Goal: Information Seeking & Learning: Learn about a topic

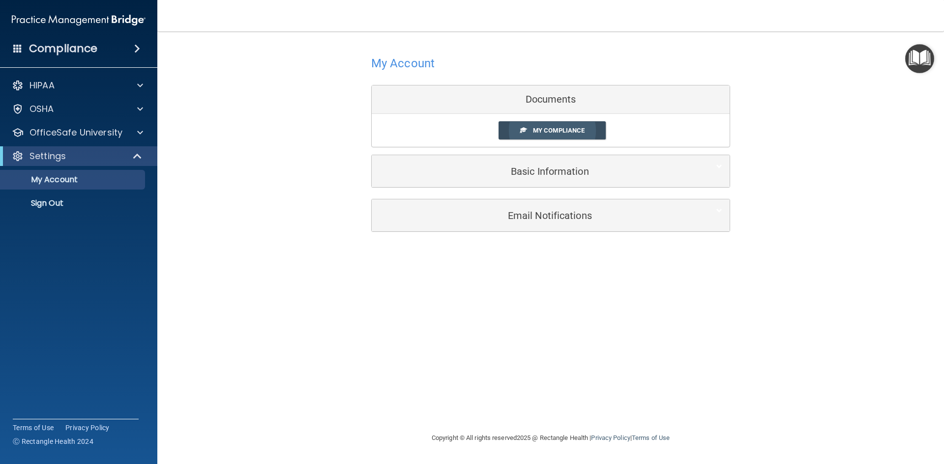
click at [574, 135] on link "My Compliance" at bounding box center [552, 130] width 108 height 18
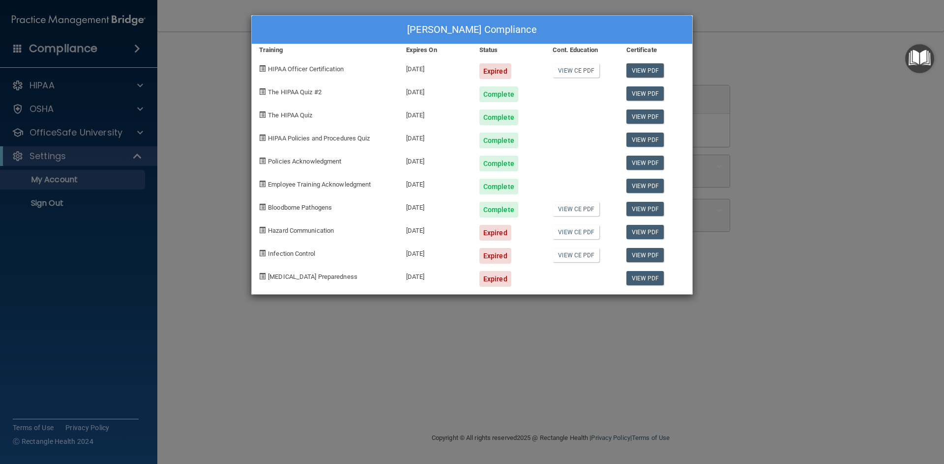
click at [290, 227] on span "Hazard Communication" at bounding box center [301, 230] width 66 height 7
drag, startPoint x: 109, startPoint y: 230, endPoint x: 196, endPoint y: 189, distance: 96.1
click at [112, 227] on div "Imelda Sanchez's Compliance Training Expires On Status Cont. Education Certific…" at bounding box center [472, 232] width 944 height 464
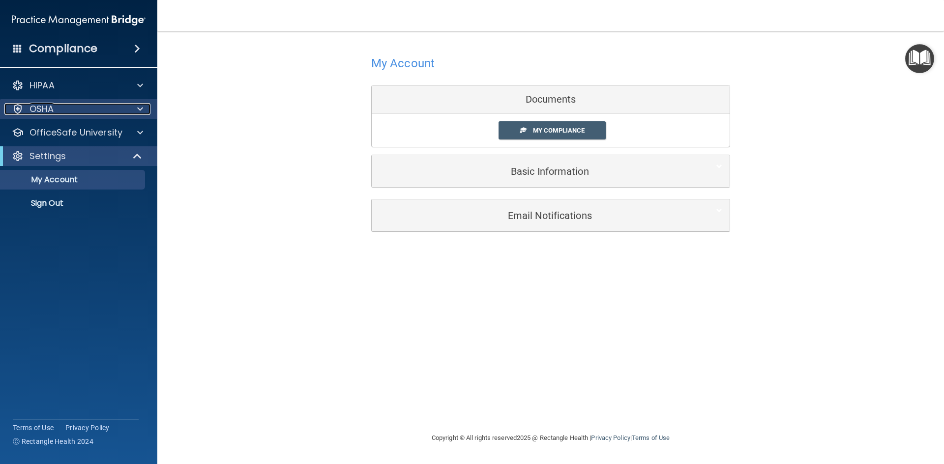
click at [105, 111] on div "OSHA" at bounding box center [65, 109] width 122 height 12
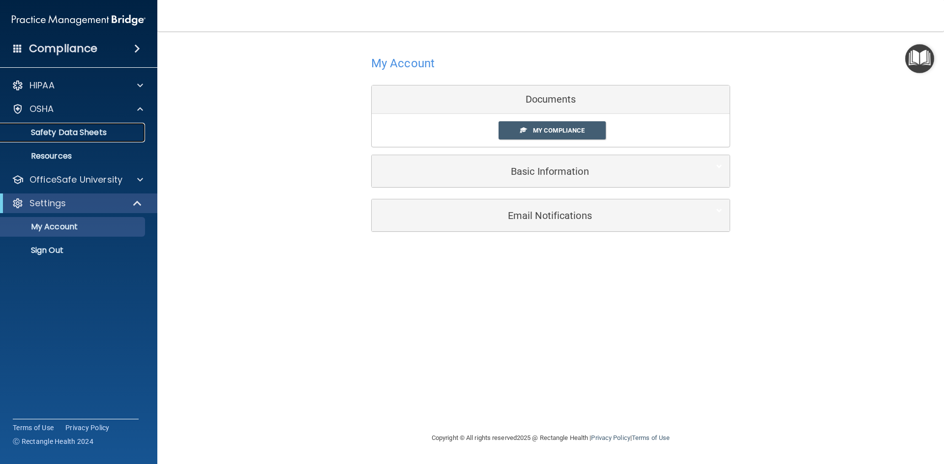
click at [116, 134] on p "Safety Data Sheets" at bounding box center [73, 133] width 134 height 10
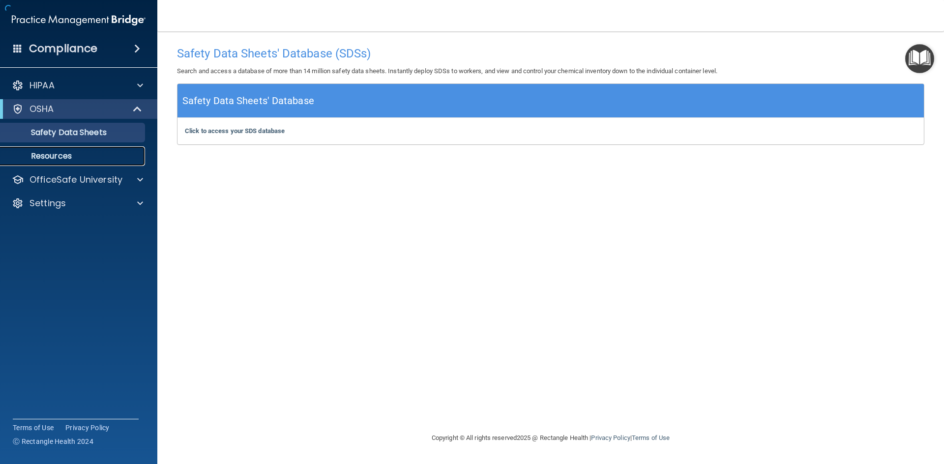
click at [110, 151] on p "Resources" at bounding box center [73, 156] width 134 height 10
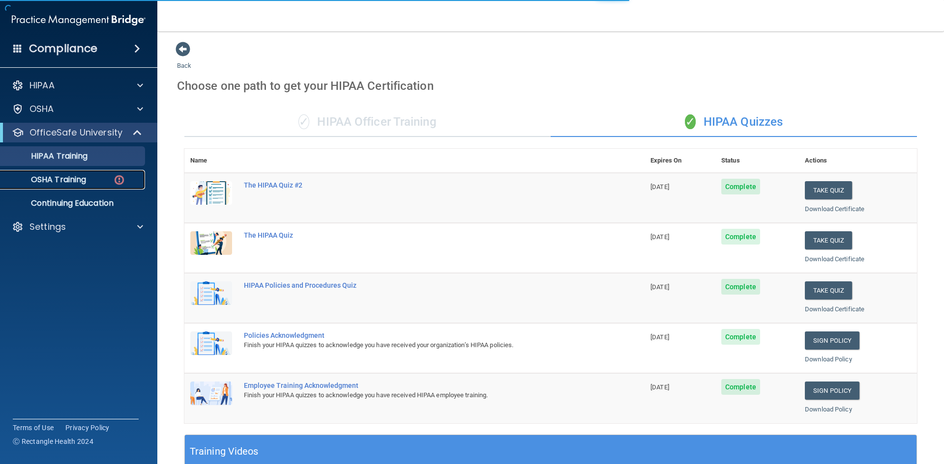
click at [122, 184] on img at bounding box center [119, 180] width 12 height 12
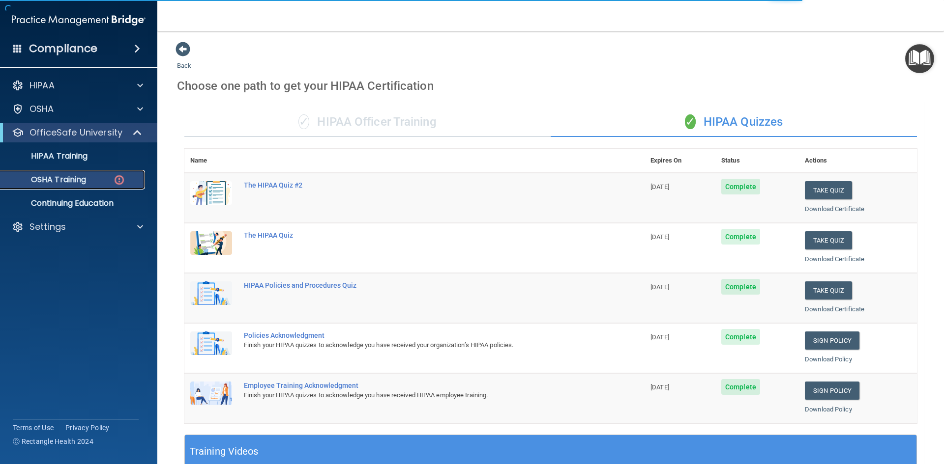
click at [68, 178] on p "OSHA Training" at bounding box center [46, 180] width 80 height 10
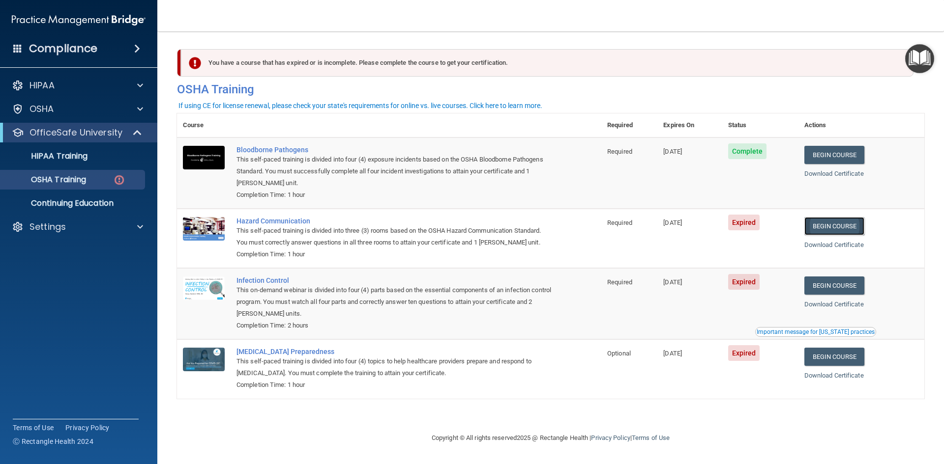
click at [861, 231] on link "Begin Course" at bounding box center [834, 226] width 60 height 18
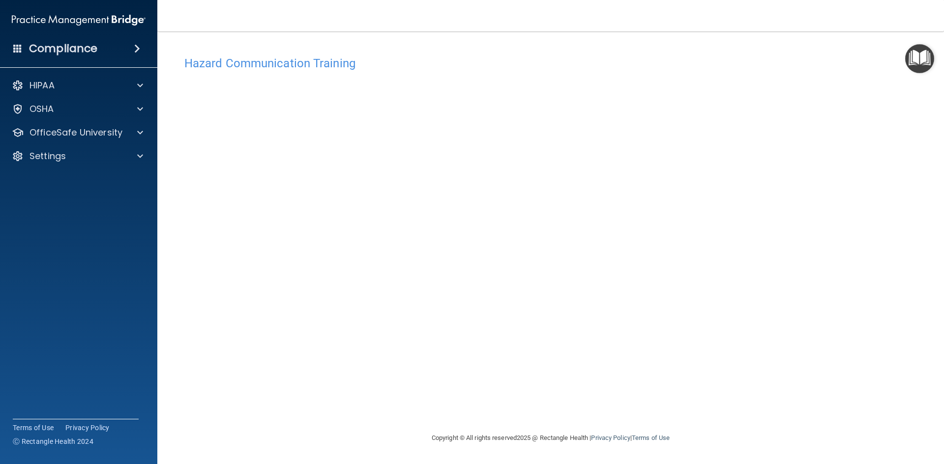
click at [317, 66] on h4 "Hazard Communication Training" at bounding box center [550, 63] width 732 height 13
click at [317, 65] on h4 "Hazard Communication Training" at bounding box center [550, 63] width 732 height 13
click at [319, 66] on h4 "Hazard Communication Training" at bounding box center [550, 63] width 732 height 13
click at [145, 110] on div at bounding box center [138, 109] width 25 height 12
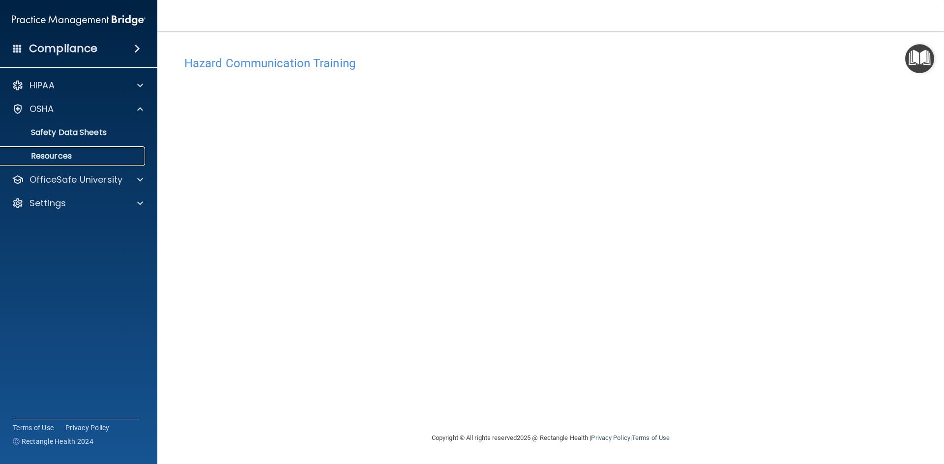
click at [131, 155] on p "Resources" at bounding box center [73, 156] width 134 height 10
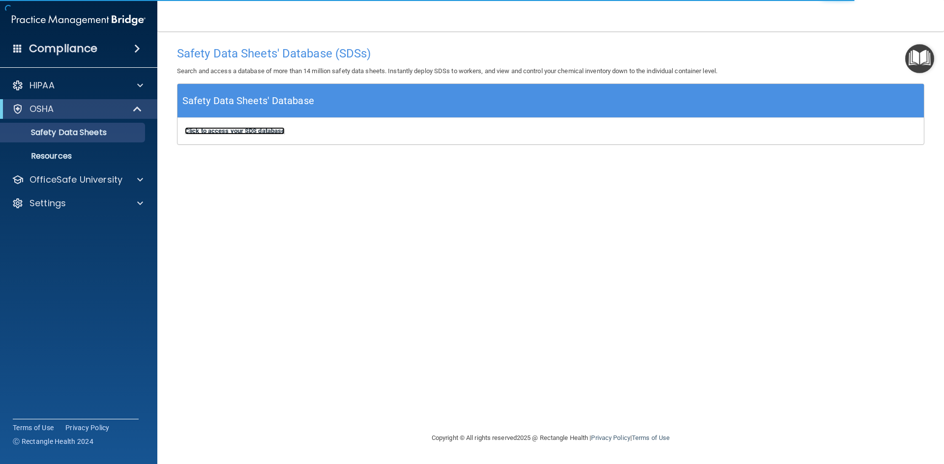
click at [221, 134] on b "Click to access your SDS database" at bounding box center [235, 130] width 100 height 7
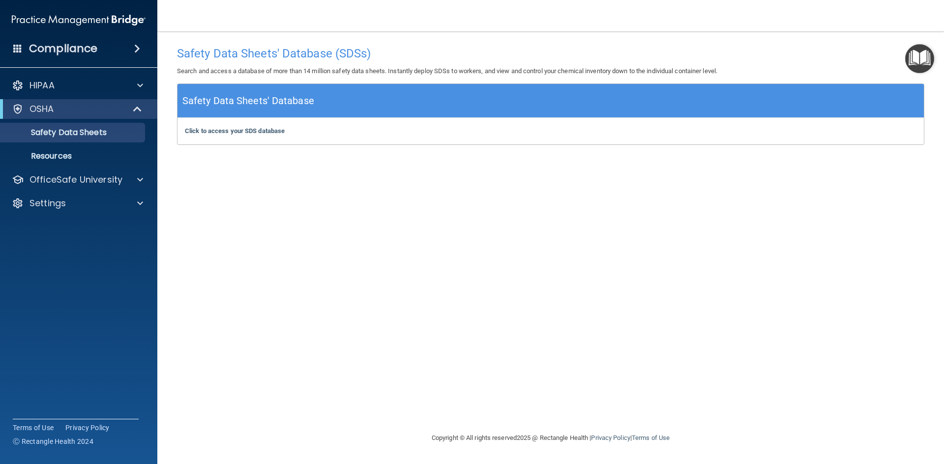
click at [228, 103] on h5 "Safety Data Sheets' Database" at bounding box center [248, 100] width 132 height 17
click at [100, 157] on p "Resources" at bounding box center [73, 156] width 134 height 10
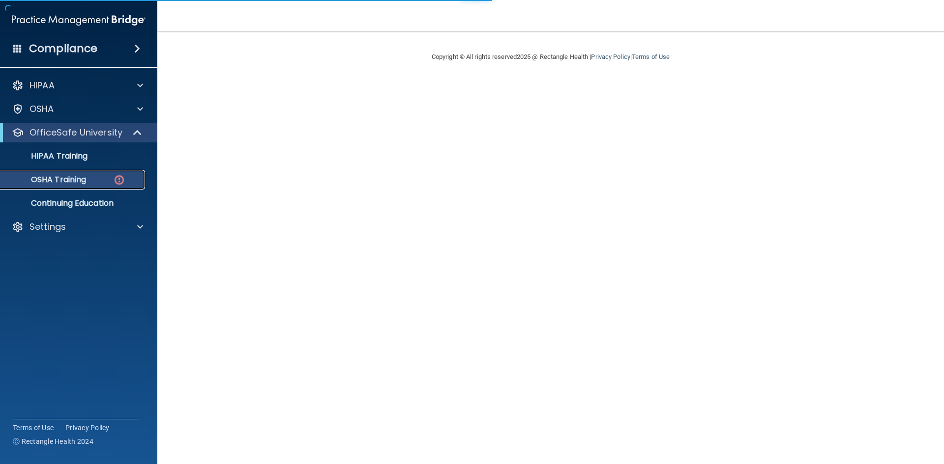
click at [121, 182] on img at bounding box center [119, 180] width 12 height 12
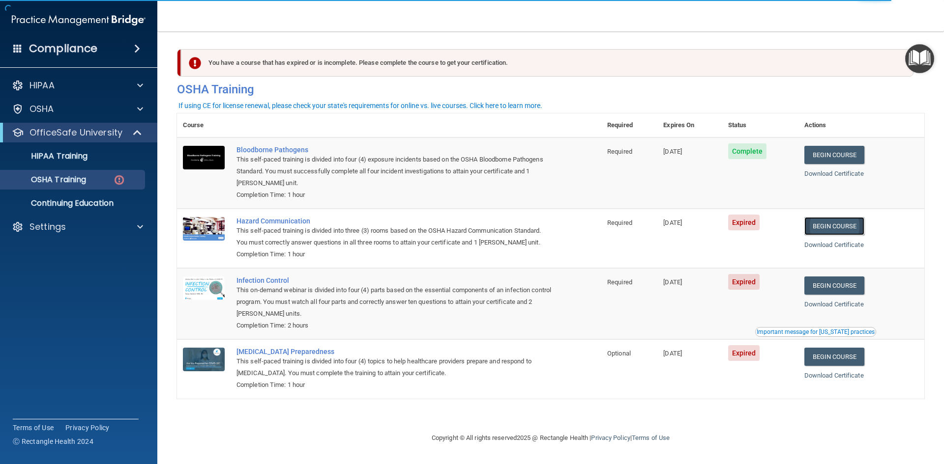
click at [834, 223] on link "Begin Course" at bounding box center [834, 226] width 60 height 18
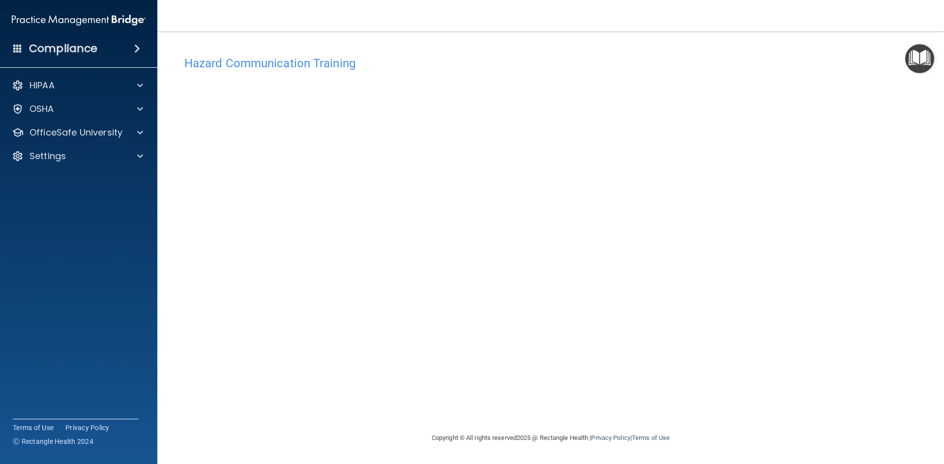
click at [908, 58] on img "Open Resource Center" at bounding box center [919, 58] width 29 height 29
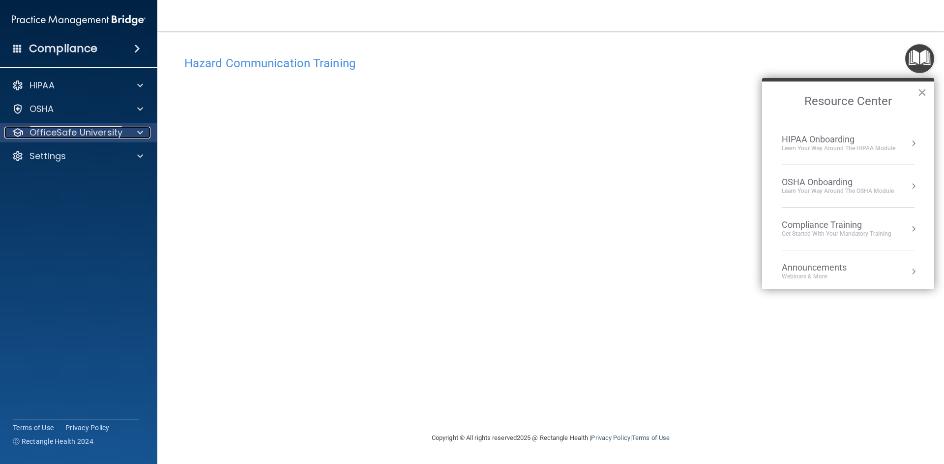
click at [141, 133] on span at bounding box center [140, 133] width 6 height 12
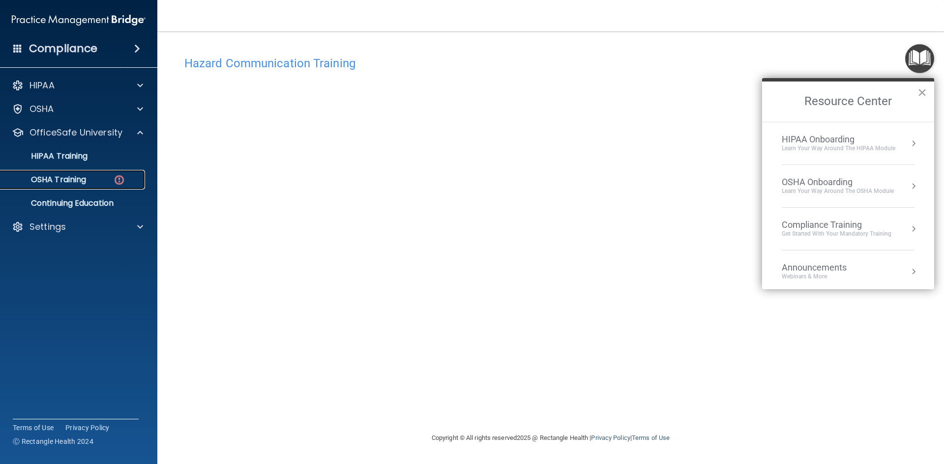
click at [120, 181] on img at bounding box center [119, 180] width 12 height 12
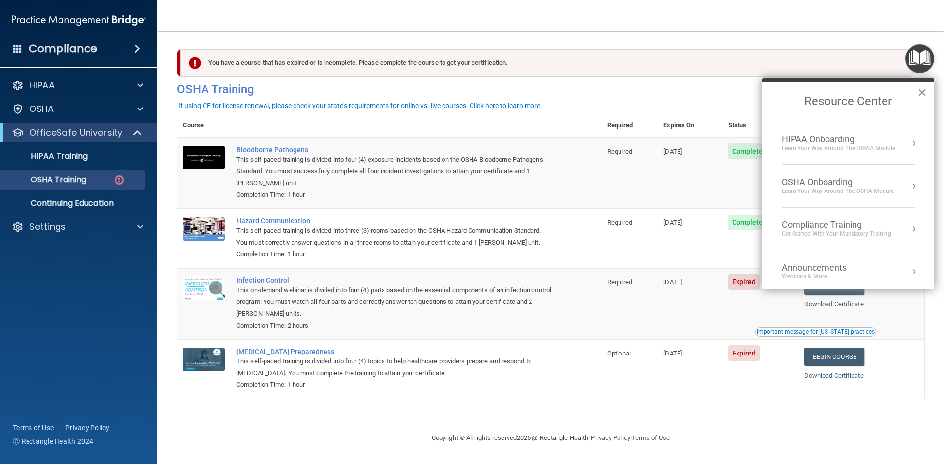
drag, startPoint x: 927, startPoint y: 89, endPoint x: 924, endPoint y: 95, distance: 6.4
click at [927, 91] on h2 "Resource Center" at bounding box center [848, 102] width 172 height 40
click at [922, 94] on button "×" at bounding box center [921, 93] width 9 height 16
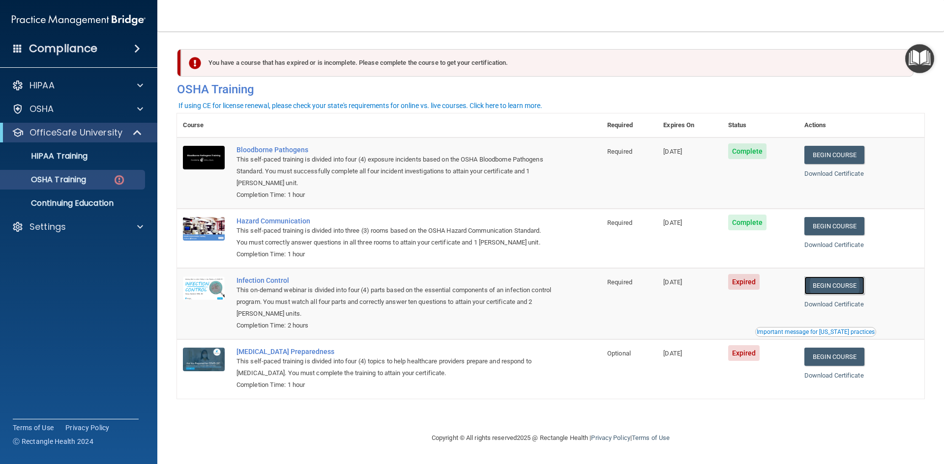
click at [838, 288] on link "Begin Course" at bounding box center [834, 286] width 60 height 18
click at [112, 181] on div "OSHA Training" at bounding box center [73, 180] width 134 height 10
click at [82, 159] on p "HIPAA Training" at bounding box center [46, 156] width 81 height 10
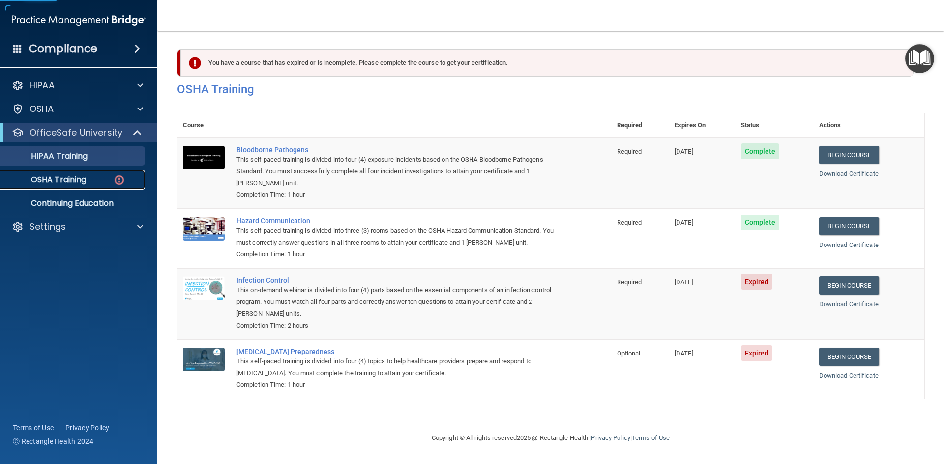
click at [82, 183] on p "OSHA Training" at bounding box center [46, 180] width 80 height 10
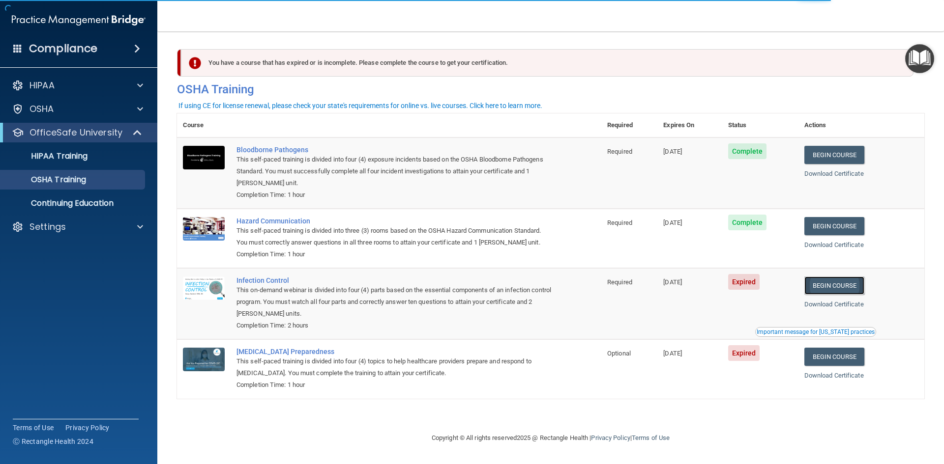
click at [826, 285] on link "Begin Course" at bounding box center [834, 286] width 60 height 18
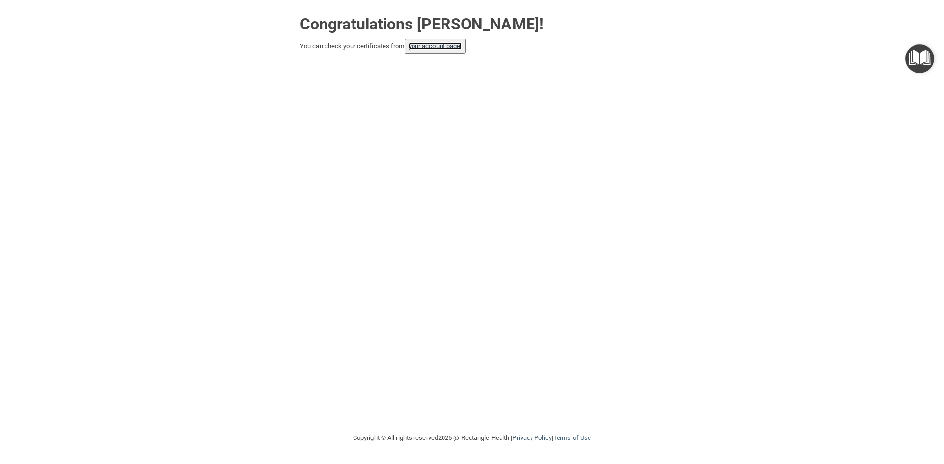
click at [449, 48] on link "your account page!" at bounding box center [435, 45] width 54 height 7
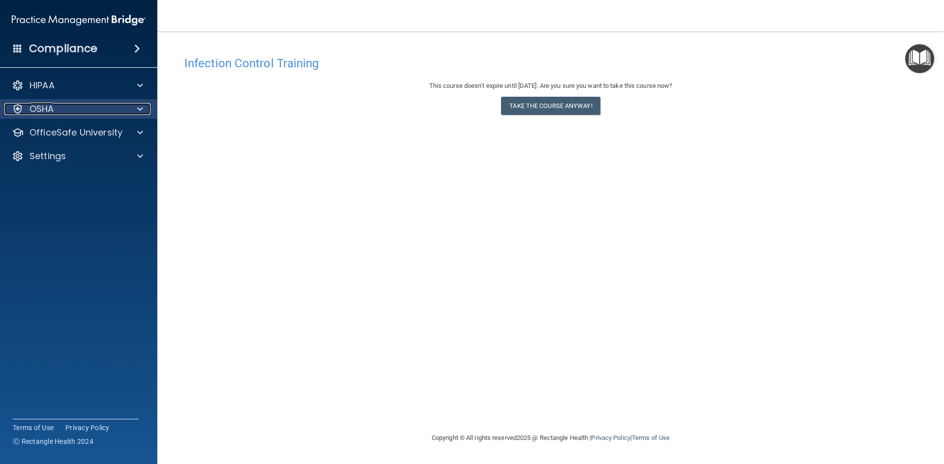
click at [138, 105] on span at bounding box center [140, 109] width 6 height 12
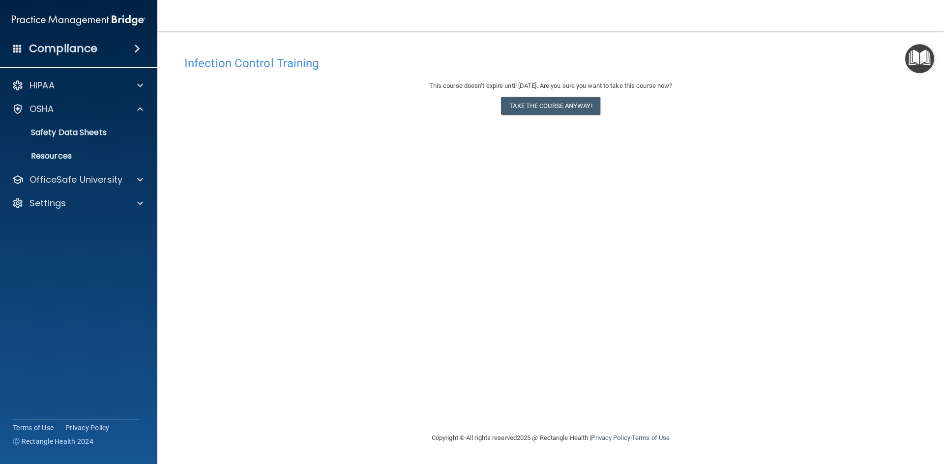
click at [145, 143] on ul "Documents Safety Data Sheets Self-Assessment Injury and Illness Report Resources" at bounding box center [79, 142] width 178 height 47
click at [131, 155] on p "Resources" at bounding box center [73, 156] width 134 height 10
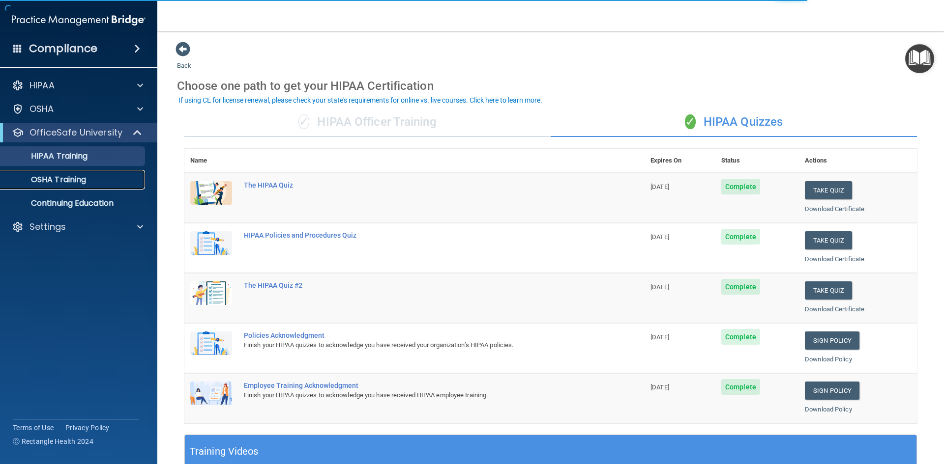
click at [97, 184] on div "OSHA Training" at bounding box center [73, 180] width 134 height 10
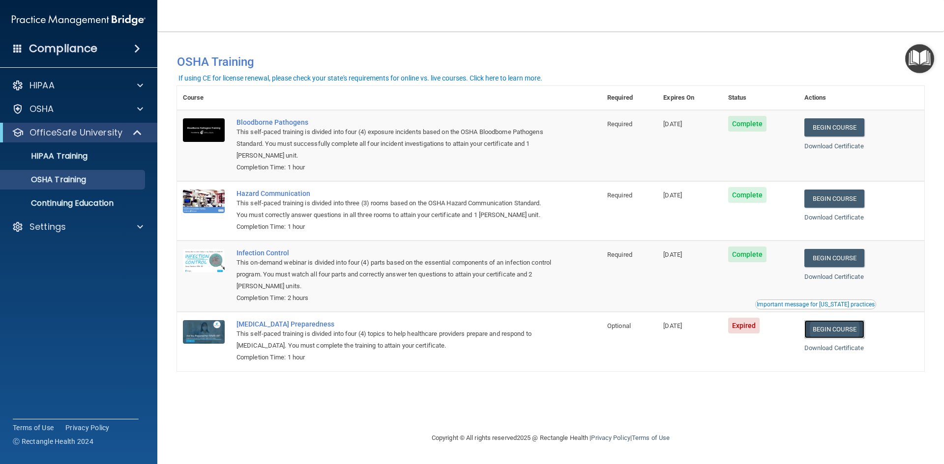
click at [830, 332] on link "Begin Course" at bounding box center [834, 329] width 60 height 18
click at [820, 327] on link "Begin Course" at bounding box center [834, 329] width 60 height 18
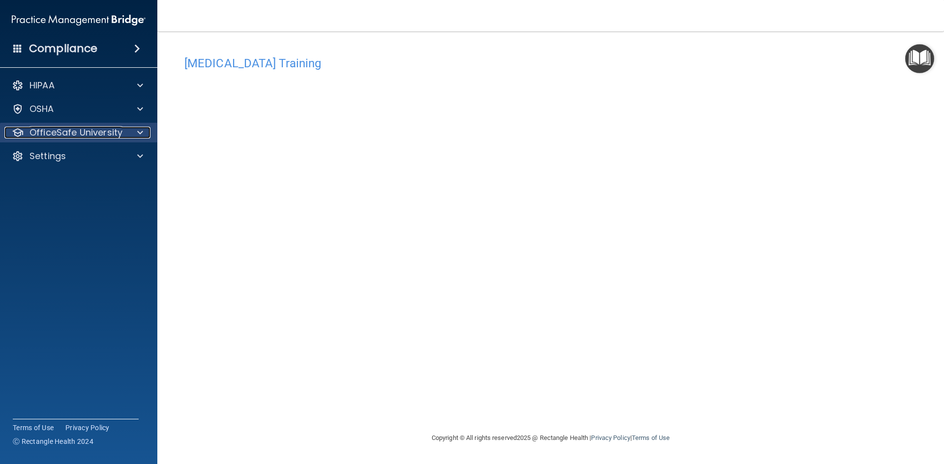
click at [139, 135] on span at bounding box center [140, 133] width 6 height 12
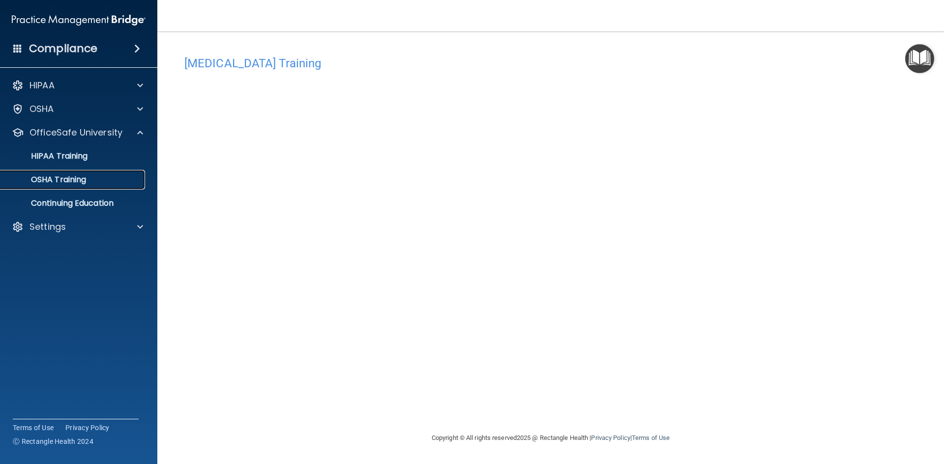
click at [100, 177] on div "OSHA Training" at bounding box center [73, 180] width 134 height 10
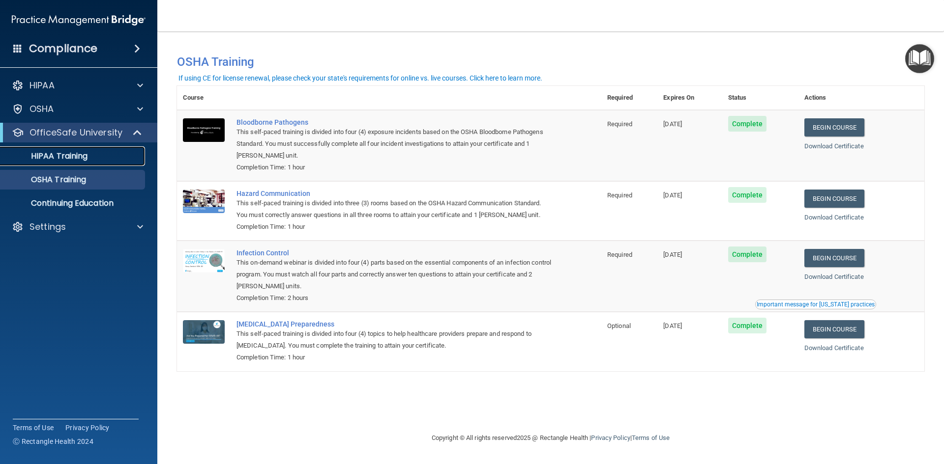
click at [92, 161] on link "HIPAA Training" at bounding box center [67, 156] width 155 height 20
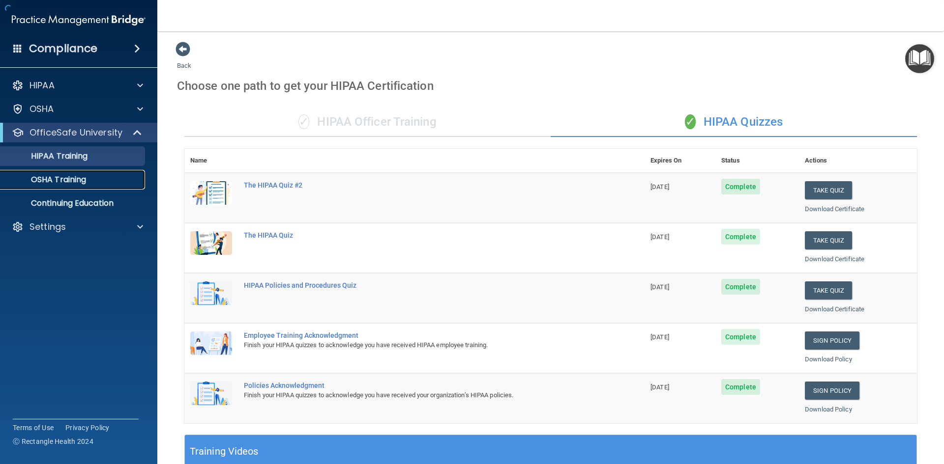
click at [92, 180] on div "OSHA Training" at bounding box center [73, 180] width 134 height 10
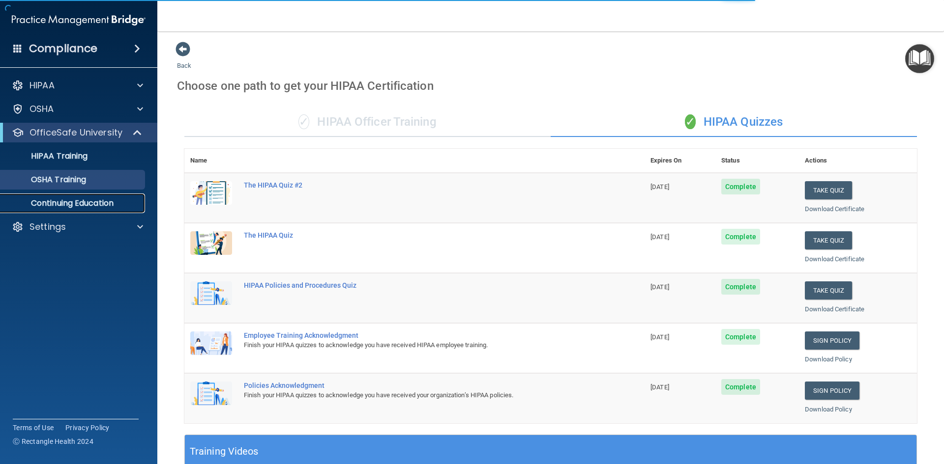
click at [91, 204] on p "Continuing Education" at bounding box center [73, 204] width 134 height 10
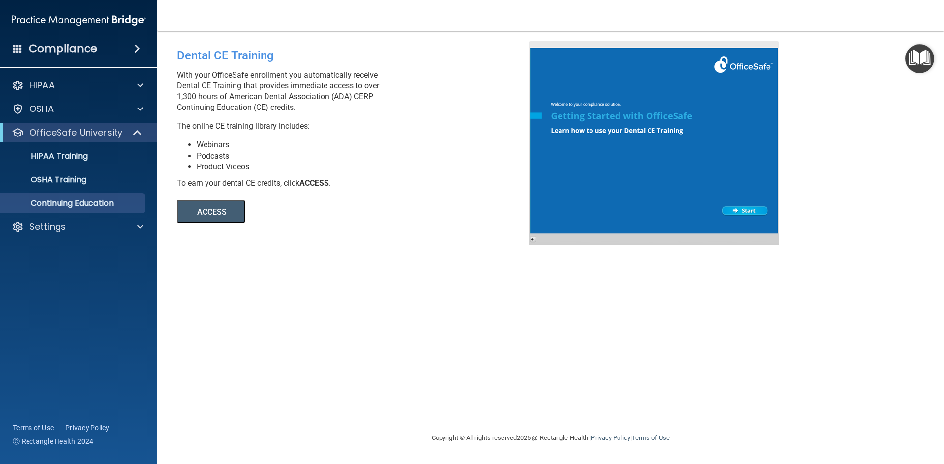
click at [754, 211] on div at bounding box center [653, 143] width 251 height 204
click at [197, 211] on button "ACCESS" at bounding box center [211, 212] width 68 height 24
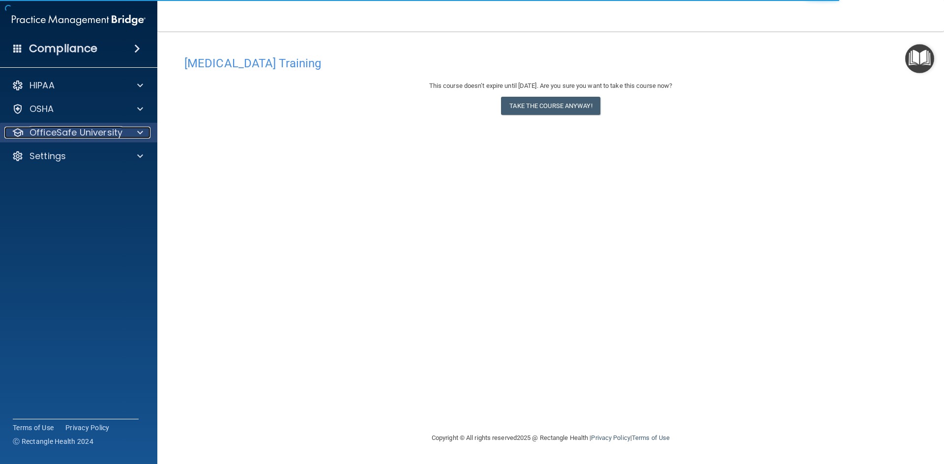
click at [136, 136] on div at bounding box center [138, 133] width 25 height 12
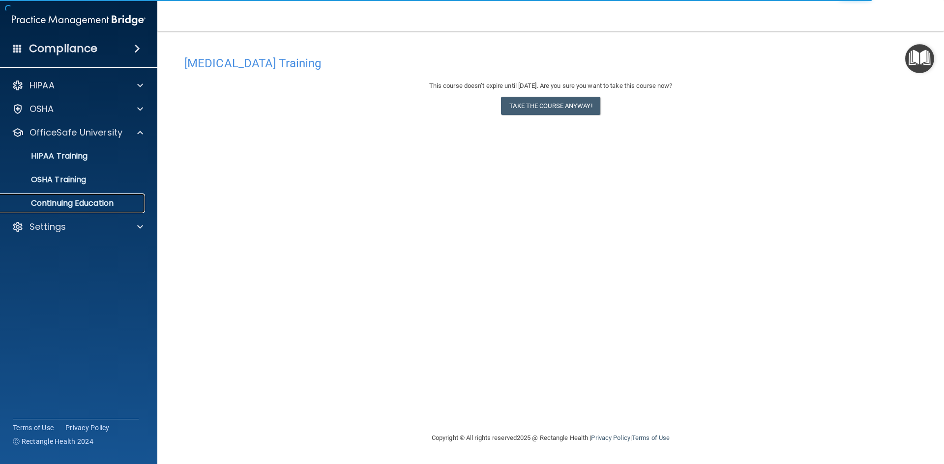
click at [76, 208] on p "Continuing Education" at bounding box center [73, 204] width 134 height 10
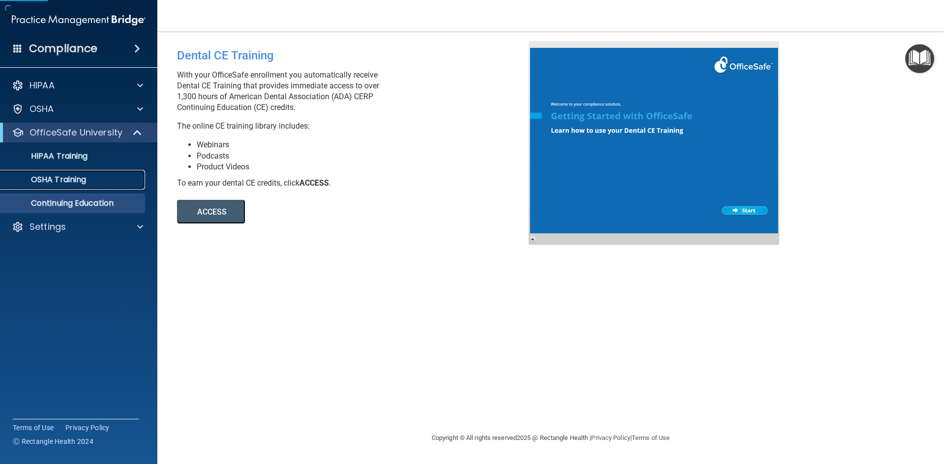
click at [76, 185] on p "OSHA Training" at bounding box center [46, 180] width 80 height 10
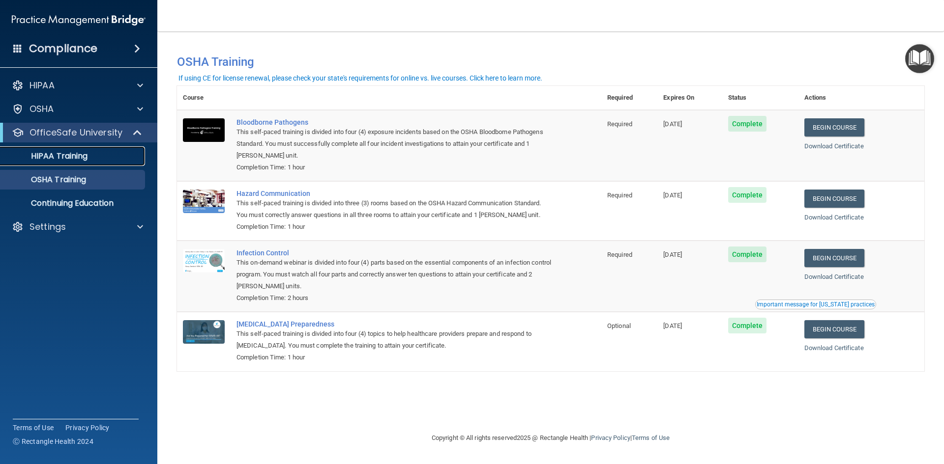
click at [108, 165] on link "HIPAA Training" at bounding box center [67, 156] width 155 height 20
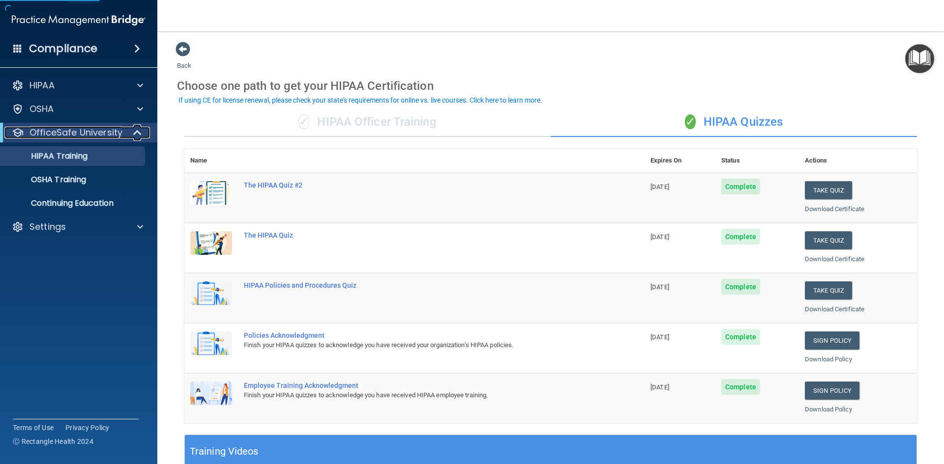
click at [135, 134] on span at bounding box center [138, 133] width 8 height 12
click at [85, 158] on div "Settings" at bounding box center [65, 156] width 122 height 12
click at [139, 132] on span at bounding box center [140, 133] width 6 height 12
click at [124, 157] on div "HIPAA Training" at bounding box center [73, 156] width 134 height 10
click at [109, 178] on div "OSHA Training" at bounding box center [73, 180] width 134 height 10
